Goal: Information Seeking & Learning: Check status

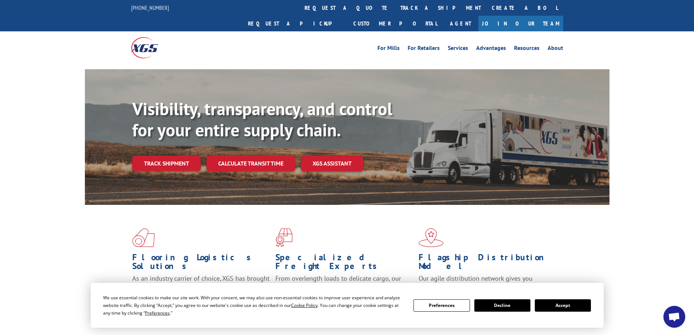
click at [575, 309] on button "Accept" at bounding box center [563, 305] width 56 height 12
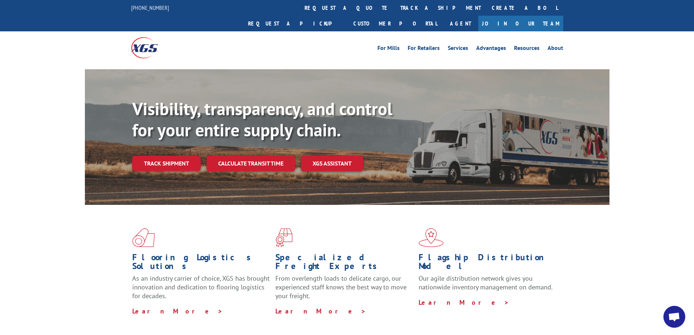
scroll to position [109, 0]
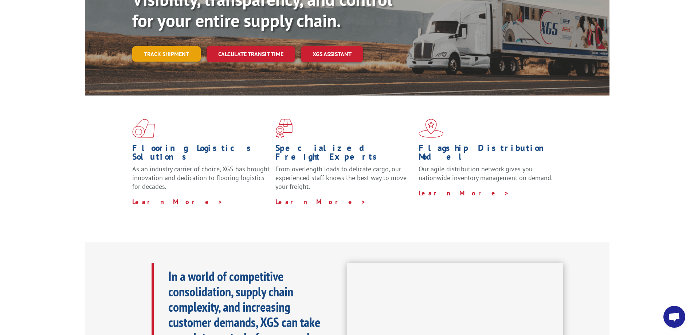
click at [179, 46] on link "Track shipment" at bounding box center [166, 53] width 68 height 15
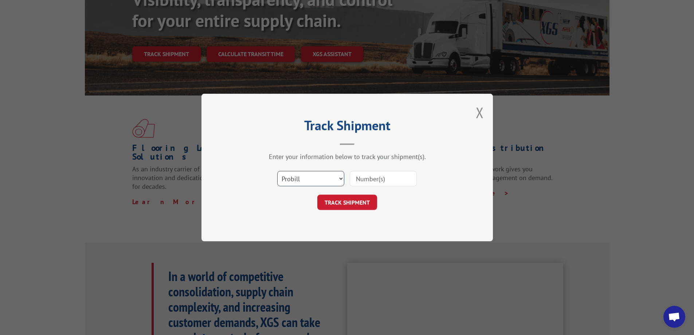
click at [311, 181] on select "Select category... Probill BOL PO" at bounding box center [310, 178] width 67 height 15
select select "bol"
click at [277, 171] on select "Select category... Probill BOL PO" at bounding box center [310, 178] width 67 height 15
click at [363, 177] on input at bounding box center [383, 178] width 67 height 15
type input "880531"
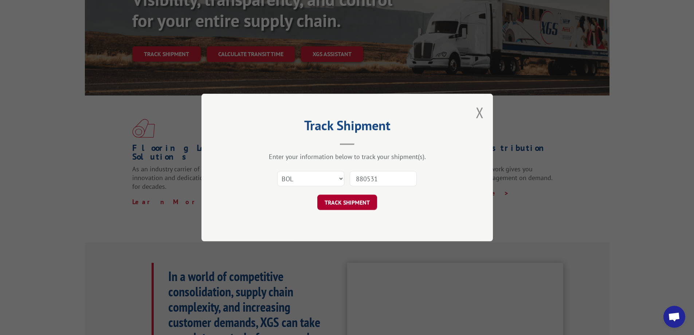
click at [352, 205] on button "TRACK SHIPMENT" at bounding box center [347, 202] width 60 height 15
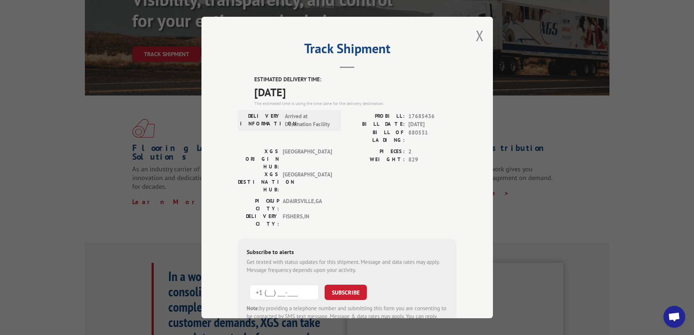
click at [293, 285] on input "+1 (___) ___-____" at bounding box center [284, 292] width 69 height 15
type input "[PHONE_NUMBER]"
click at [343, 285] on button "SUBSCRIBE" at bounding box center [346, 292] width 42 height 15
